Goal: Register for event/course

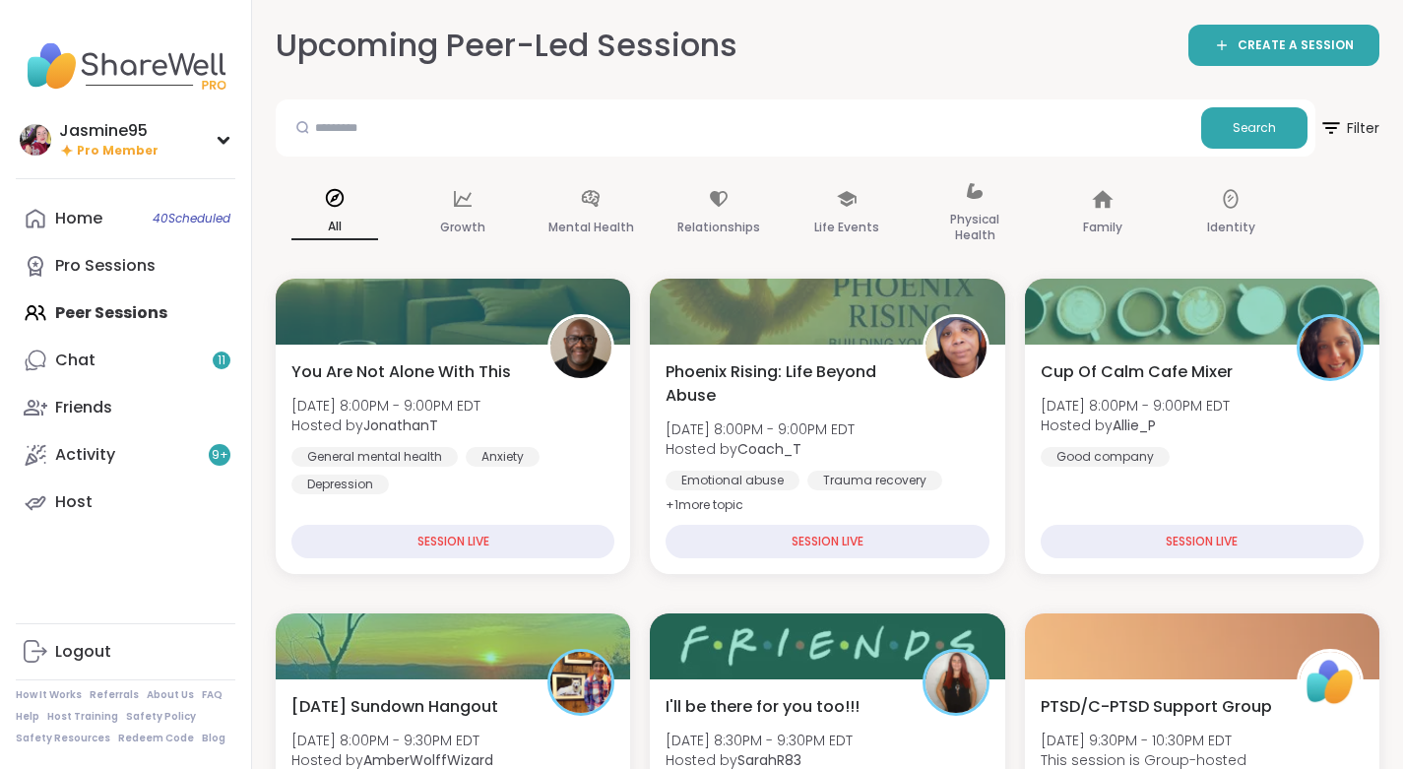
click at [104, 360] on link "Chat 11" at bounding box center [126, 360] width 220 height 47
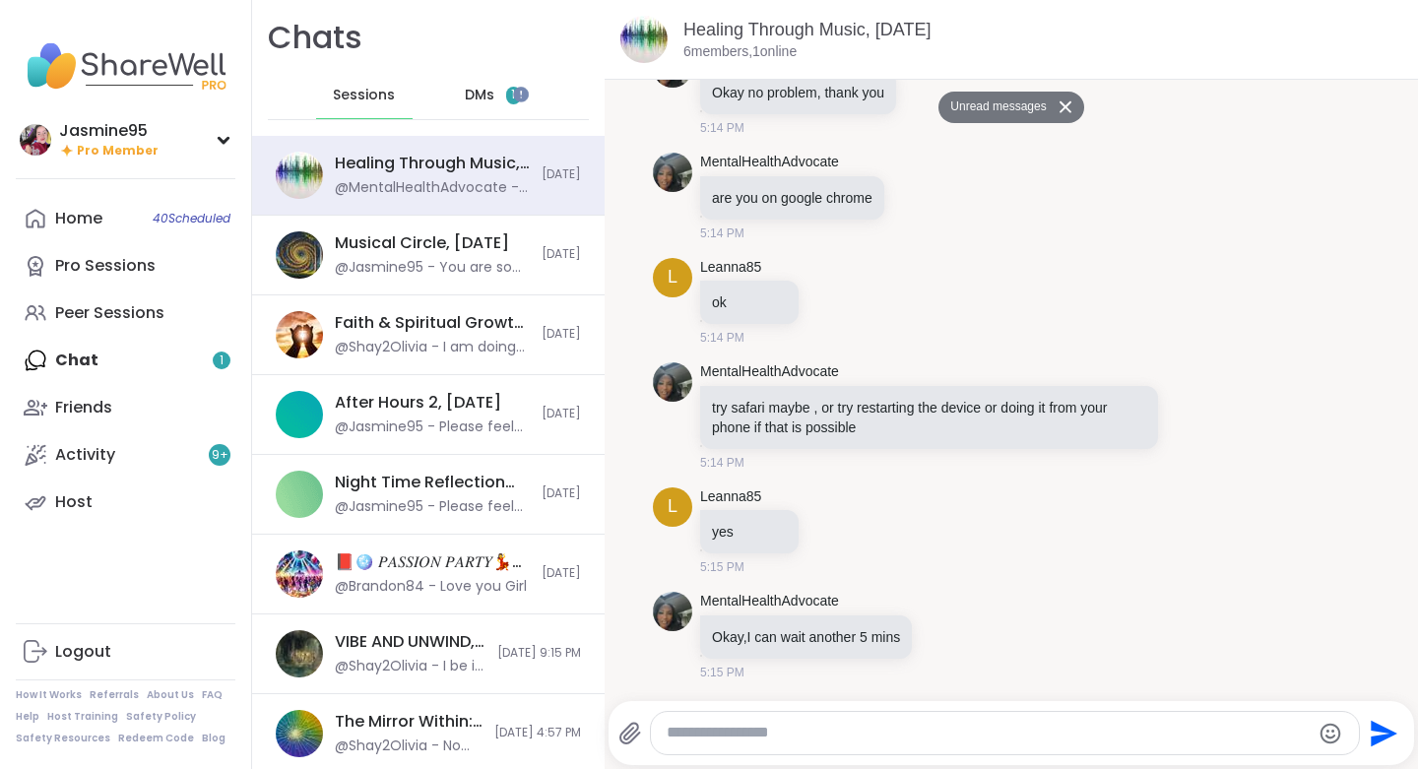
click at [491, 96] on div "DMs 1" at bounding box center [493, 95] width 96 height 47
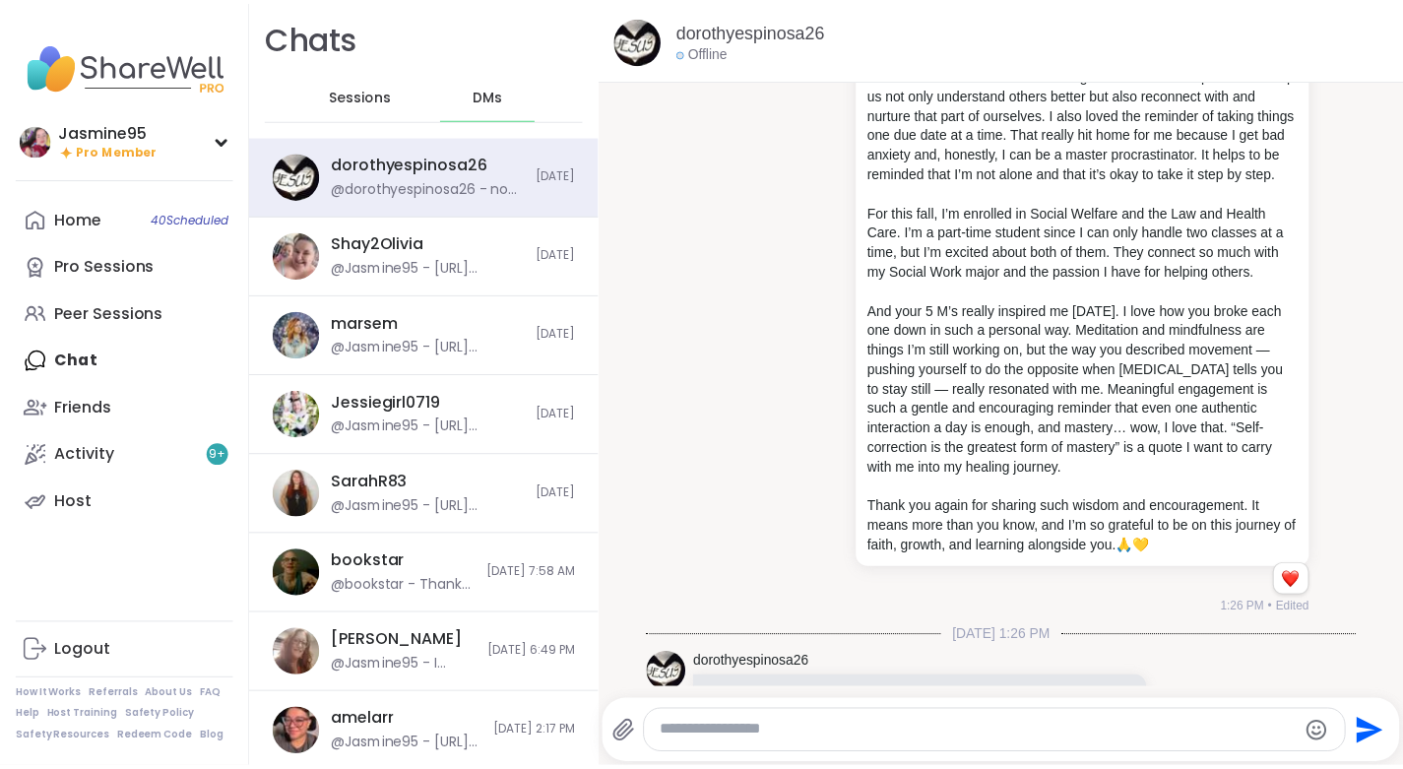
scroll to position [10157, 0]
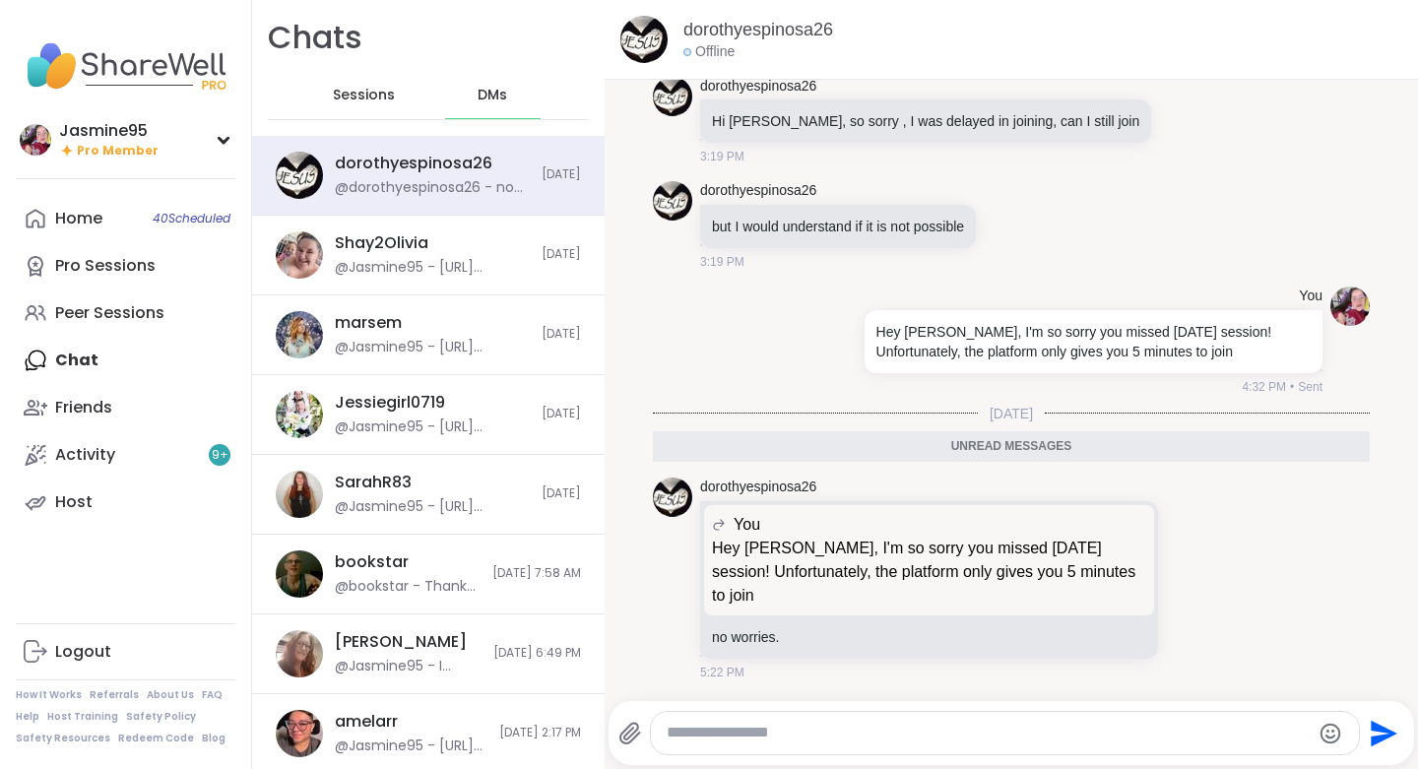
click at [139, 311] on div "Peer Sessions" at bounding box center [109, 313] width 109 height 22
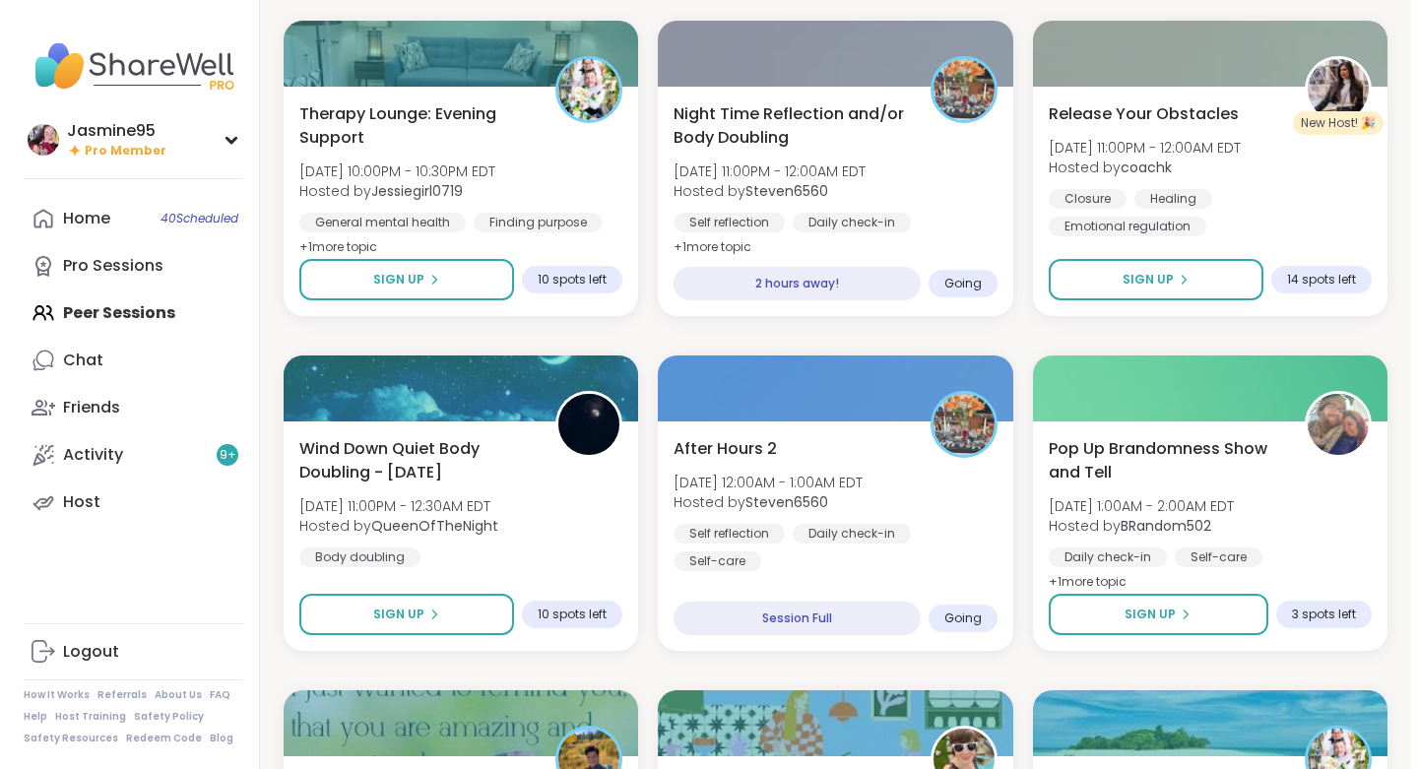
scroll to position [1261, 0]
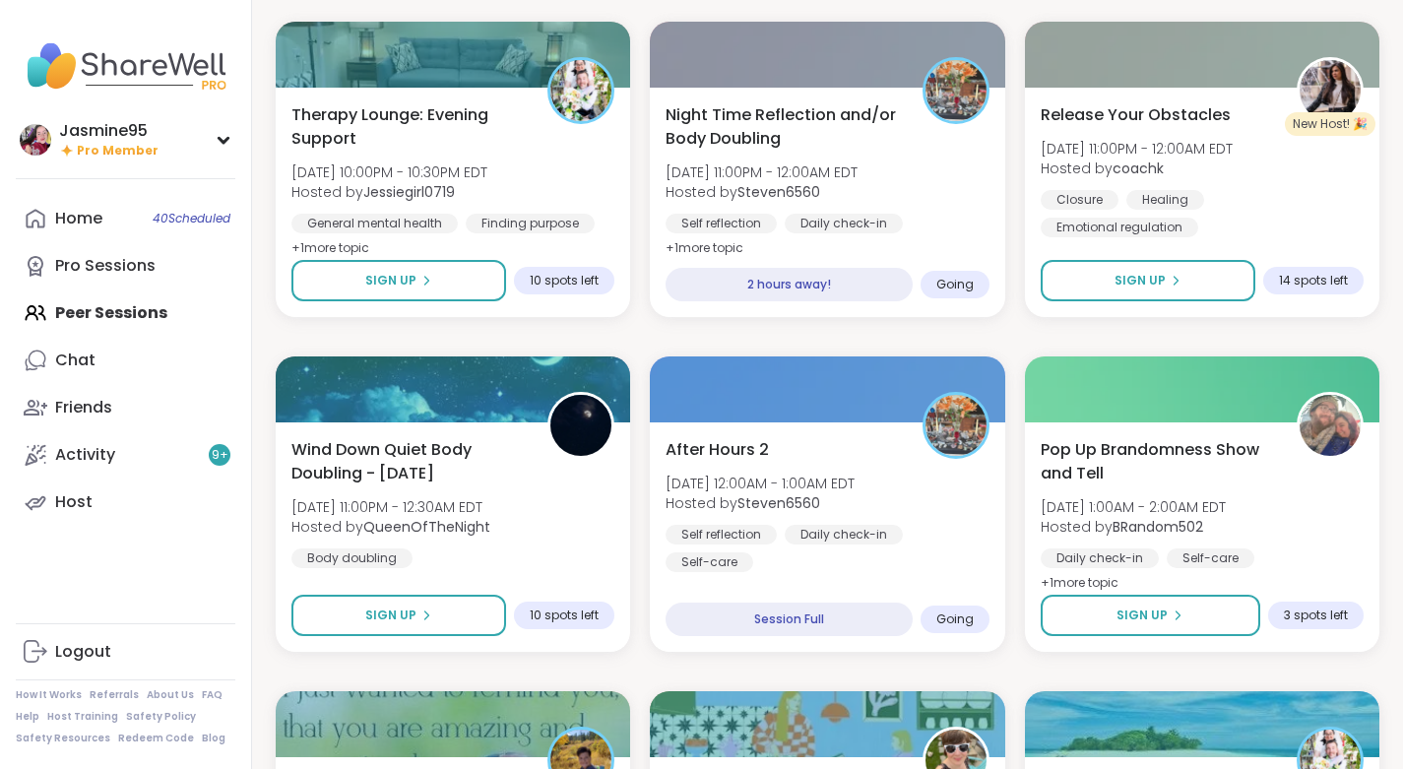
click at [752, 135] on span "Night Time Reflection and/or Body Doubling" at bounding box center [782, 126] width 234 height 47
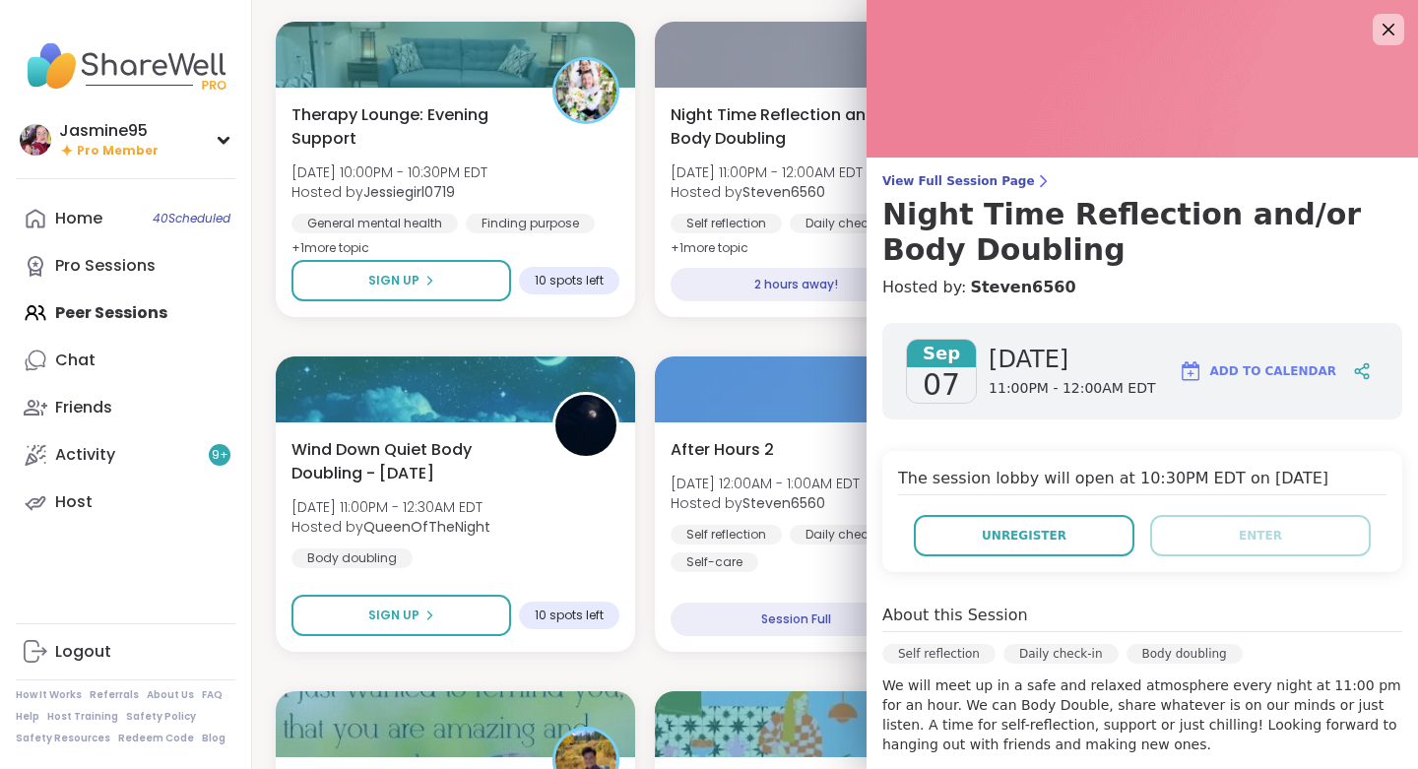
scroll to position [1, 0]
click at [1376, 29] on icon at bounding box center [1388, 29] width 24 height 24
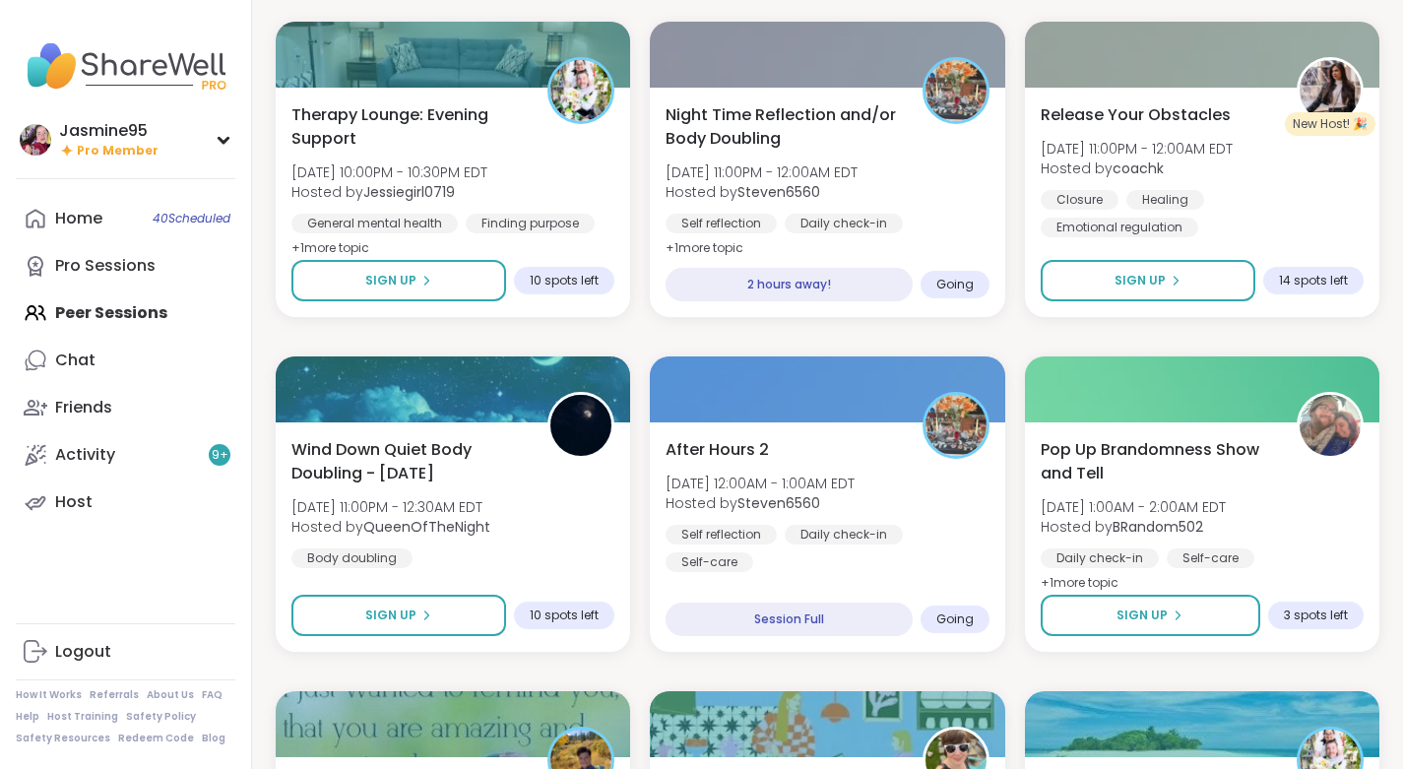
click at [1115, 443] on span "Pop Up Brandomness Show and Tell" at bounding box center [1157, 461] width 234 height 47
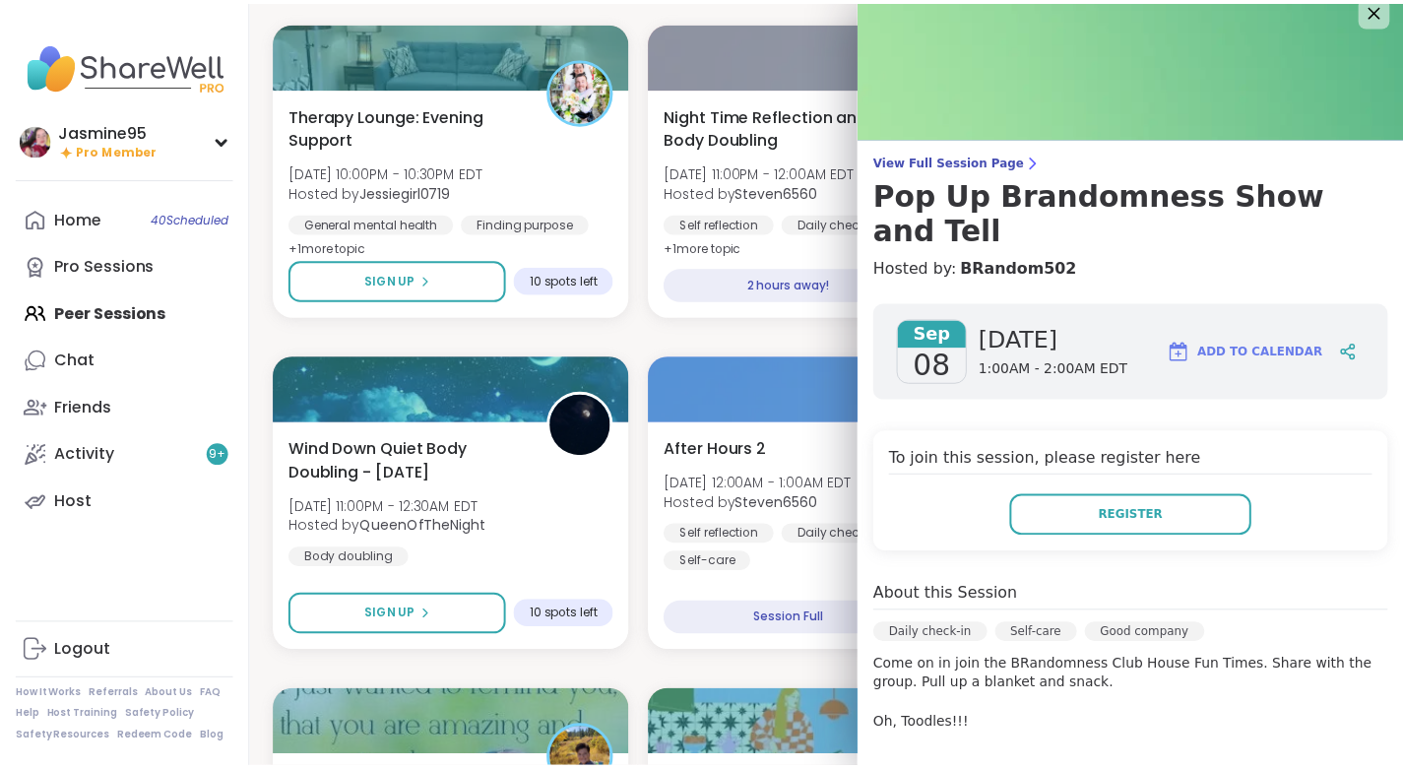
scroll to position [0, 0]
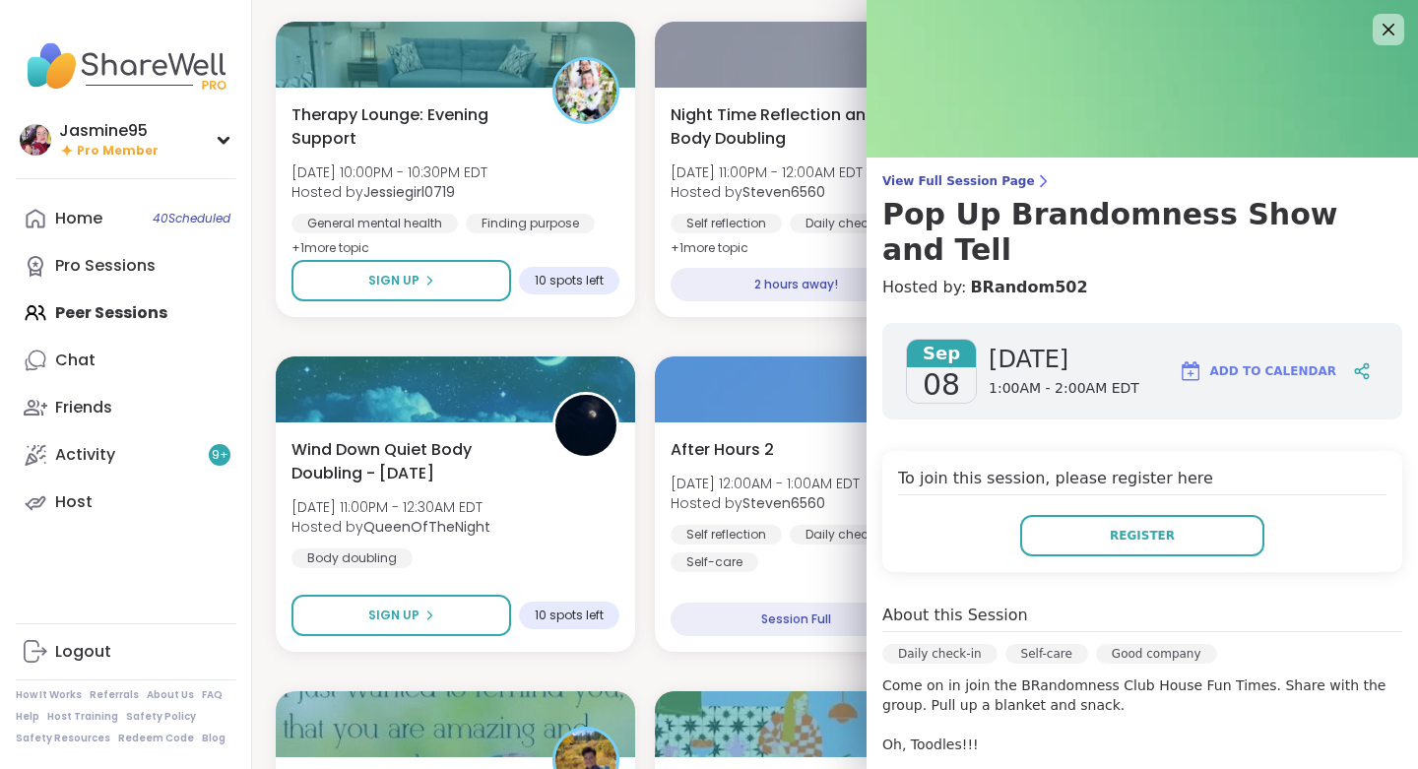
click at [1376, 32] on icon at bounding box center [1388, 30] width 24 height 24
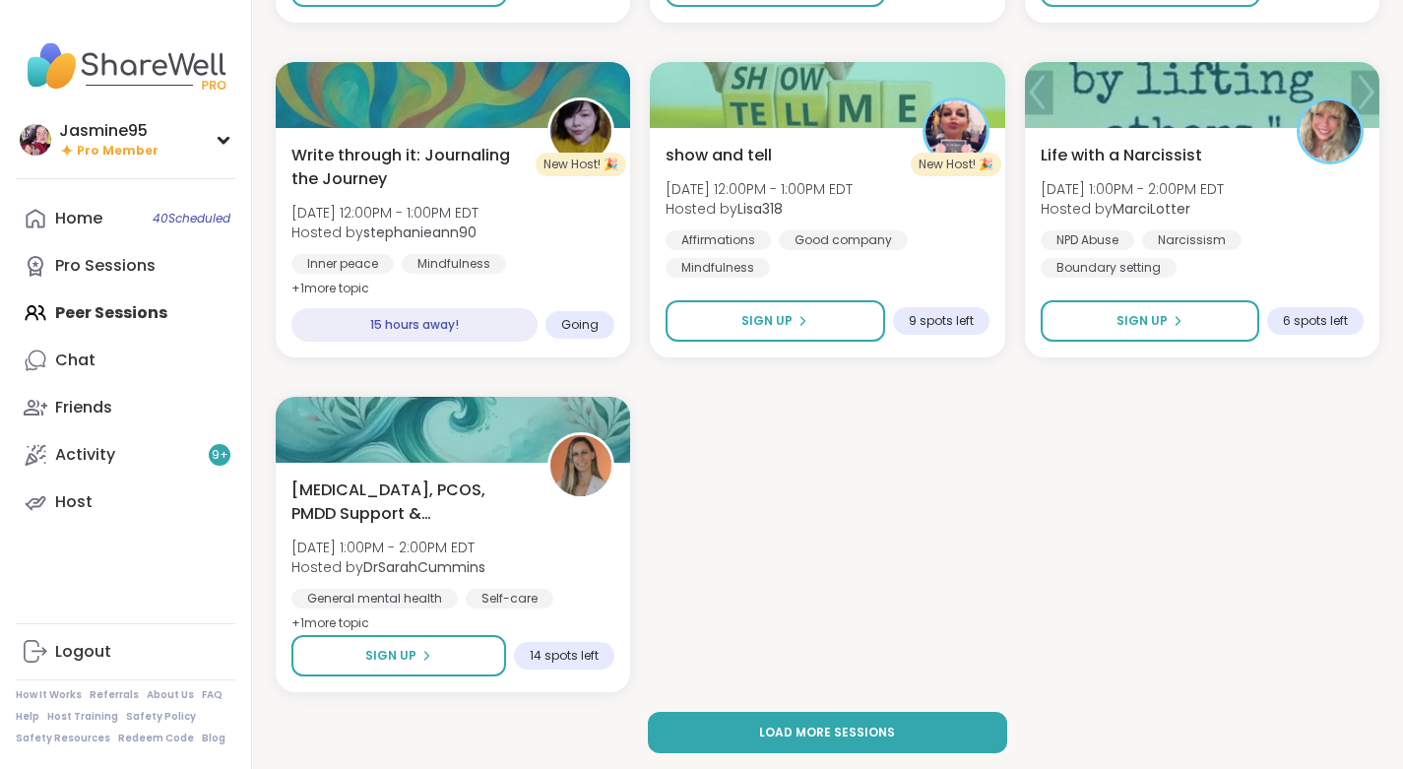
scroll to position [3233, 0]
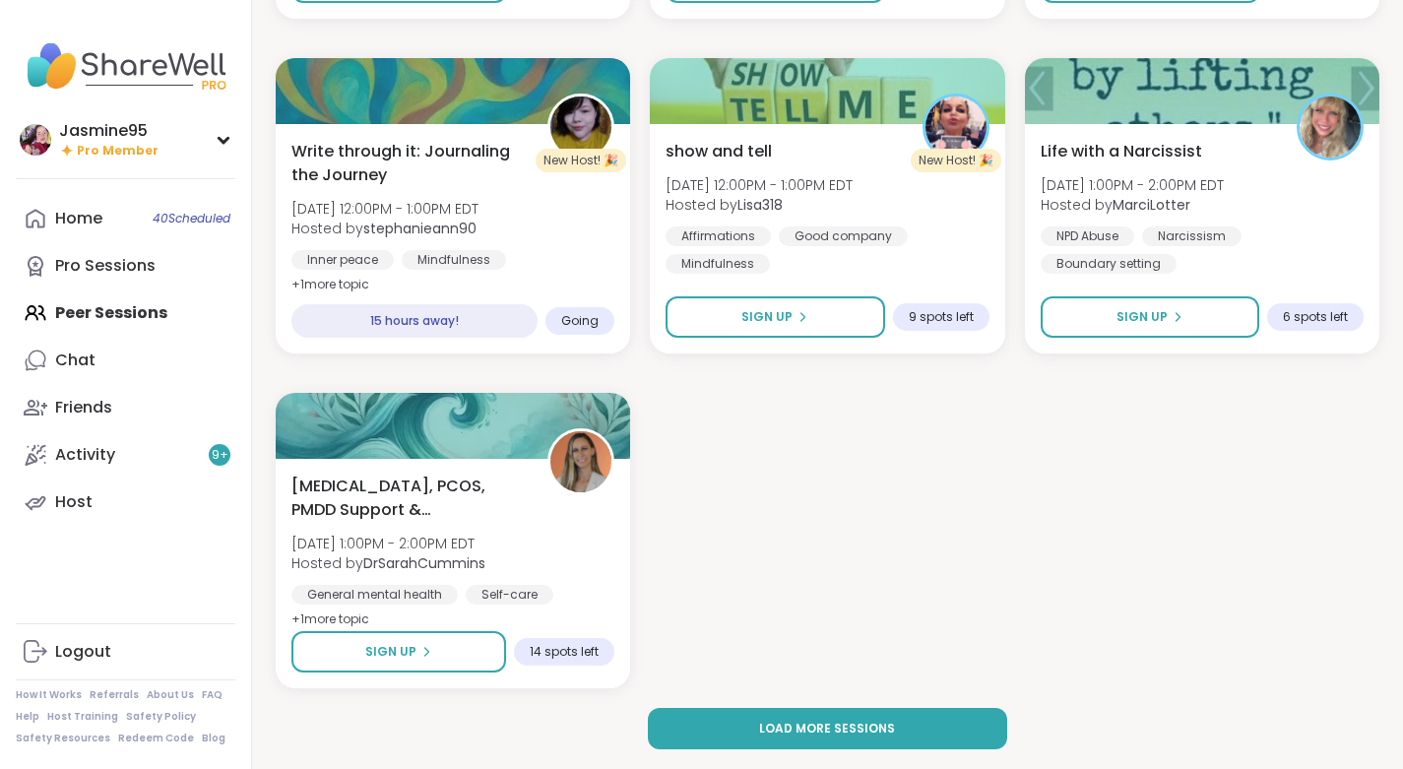
click at [846, 716] on button "Load more sessions" at bounding box center [828, 728] width 360 height 41
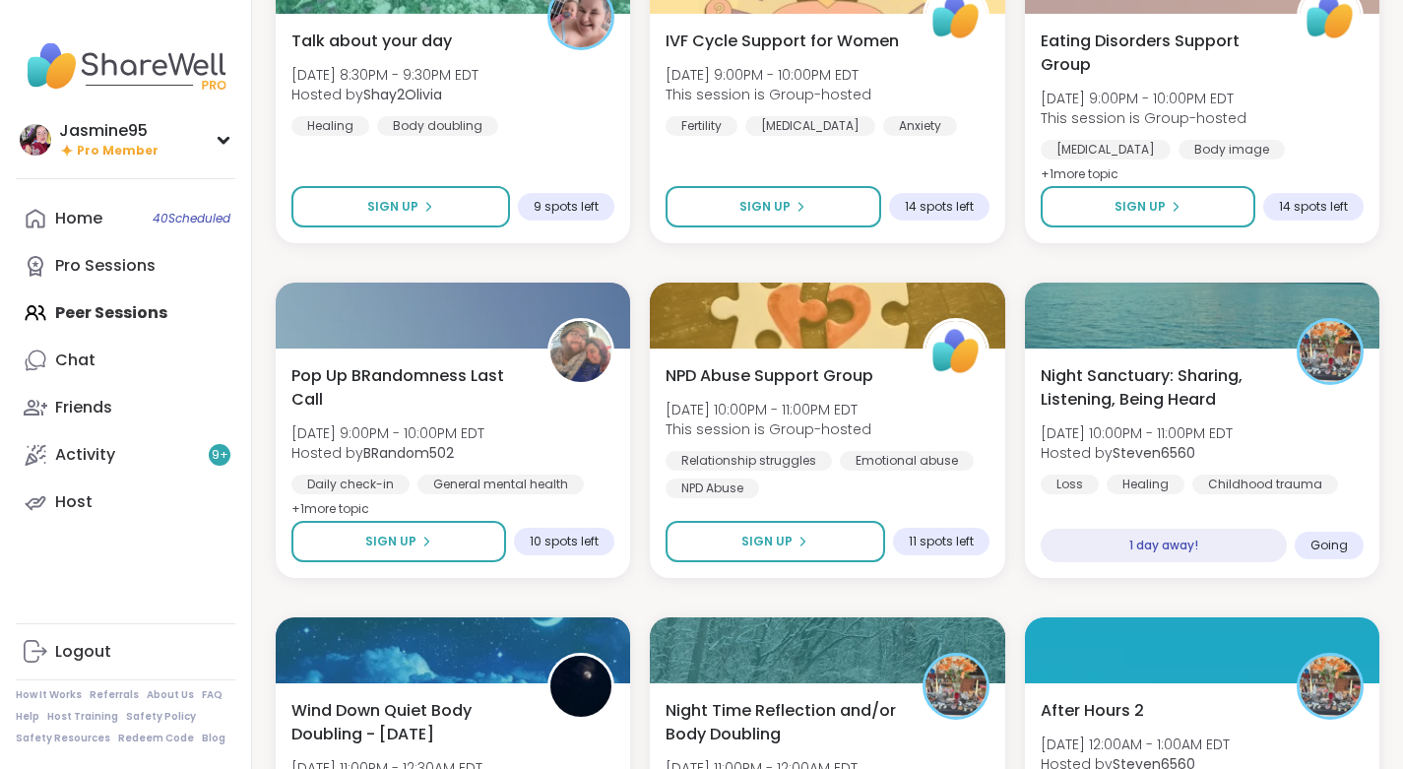
scroll to position [6044, 0]
